Goal: Check status: Check status

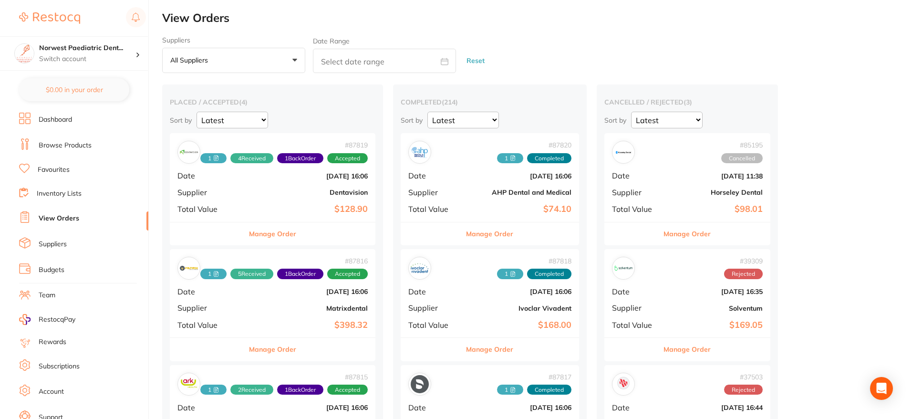
click at [304, 191] on b "Dentavision" at bounding box center [307, 192] width 122 height 8
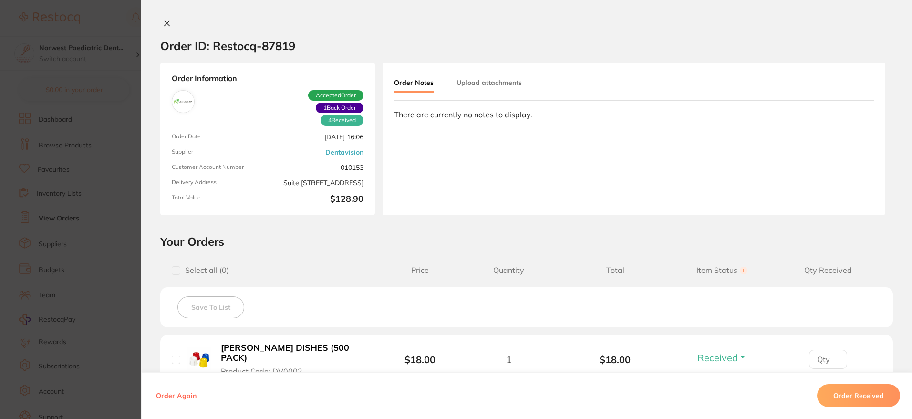
click at [166, 24] on icon at bounding box center [167, 23] width 5 height 5
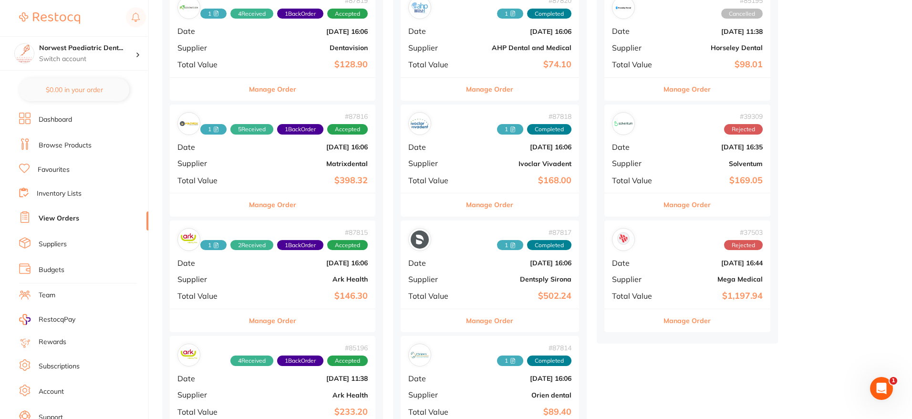
click at [241, 162] on div "# 87816 1 5 Received 1 Back Order Accepted Date [DATE] 16:06 Supplier Matrixden…" at bounding box center [273, 148] width 206 height 88
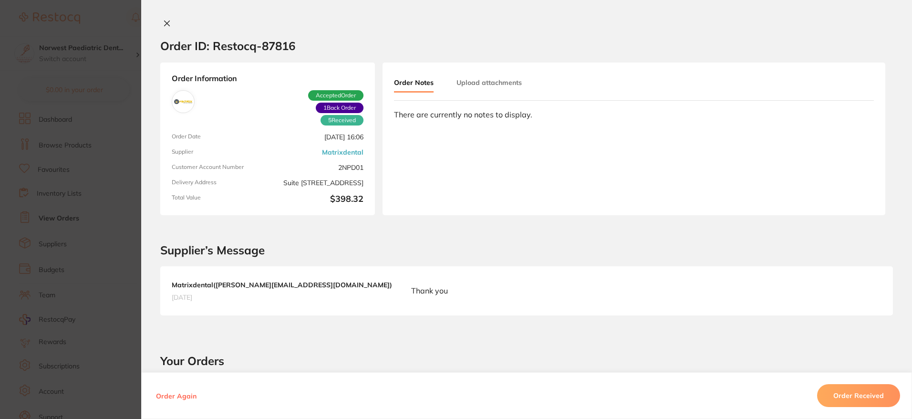
click at [167, 22] on icon at bounding box center [167, 24] width 8 height 8
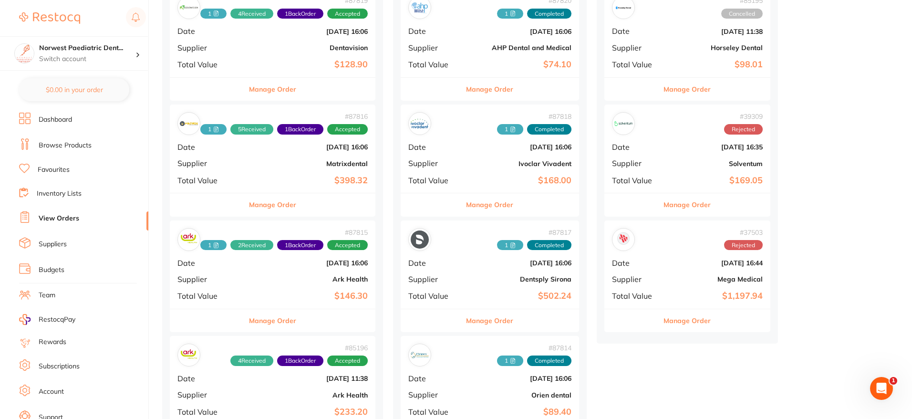
drag, startPoint x: 273, startPoint y: 147, endPoint x: 306, endPoint y: 142, distance: 33.3
click at [273, 147] on b "[DATE] 16:06" at bounding box center [307, 147] width 122 height 8
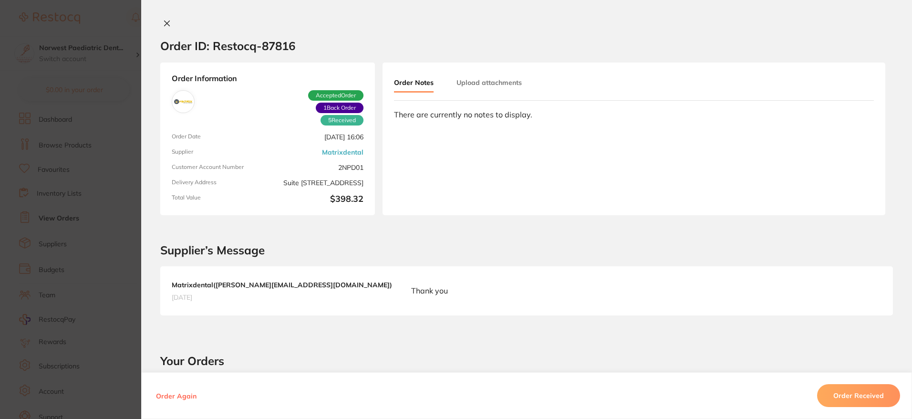
click at [499, 89] on button "Upload attachments" at bounding box center [488, 82] width 65 height 17
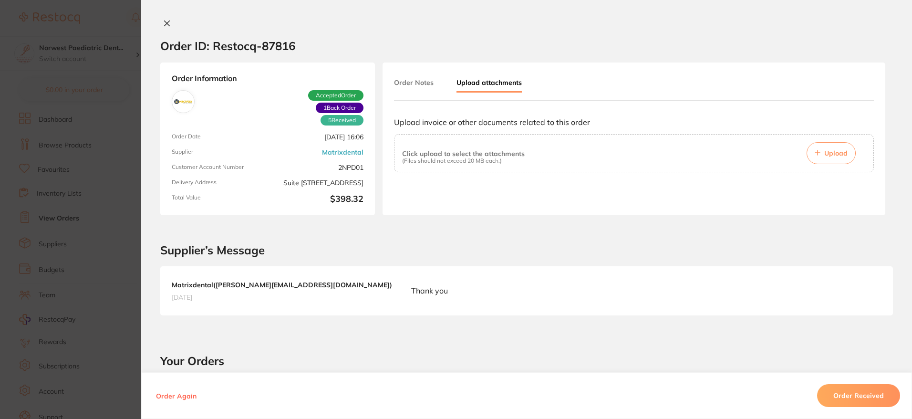
click at [499, 85] on button "Upload attachments" at bounding box center [488, 83] width 65 height 19
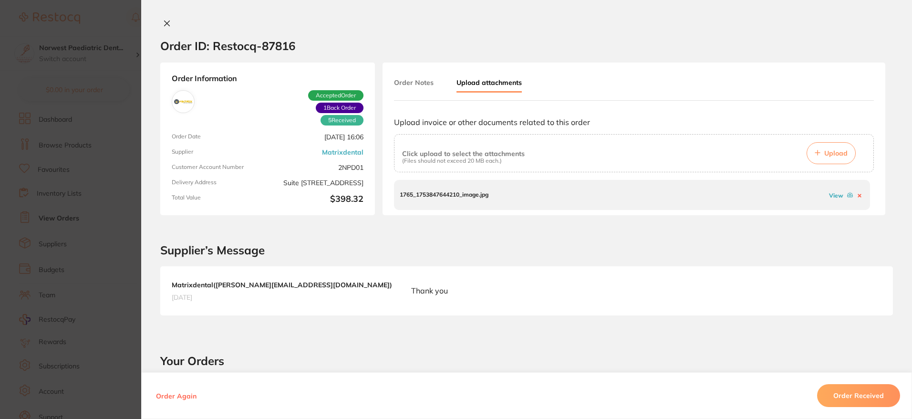
scroll to position [38, 0]
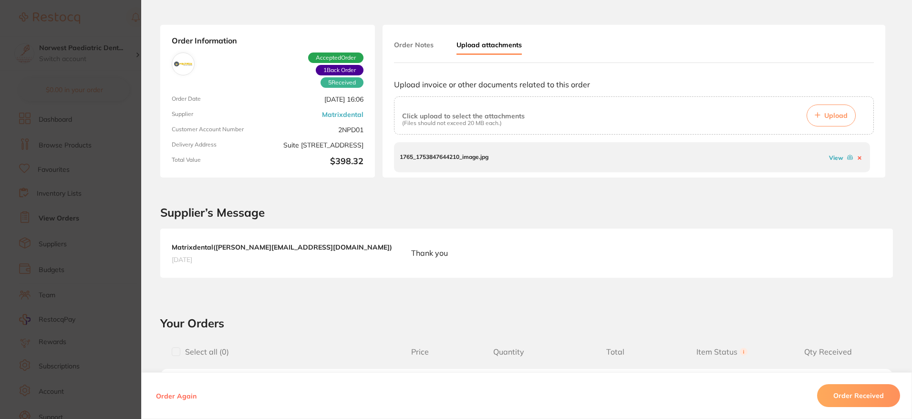
click at [834, 155] on link "View" at bounding box center [836, 157] width 14 height 7
